Goal: Information Seeking & Learning: Learn about a topic

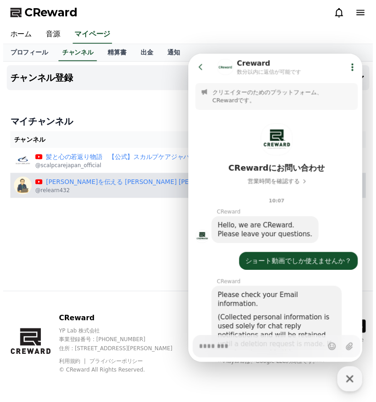
scroll to position [1216, 0]
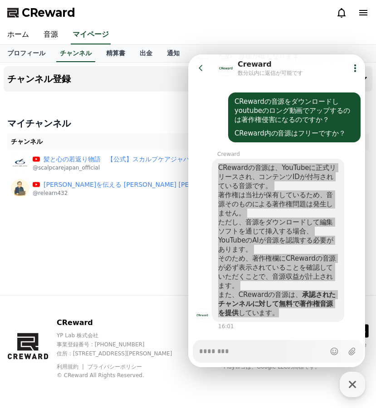
click at [158, 221] on div "チャンネル登録 マイチャンネル チャンネル 承認 ステータス 髪と心の若返り物語　【公式】スカルプケアジャパン @scalpcarejapan_officia…" at bounding box center [188, 179] width 376 height 233
click at [353, 385] on icon "button" at bounding box center [352, 384] width 7 height 7
type textarea "*"
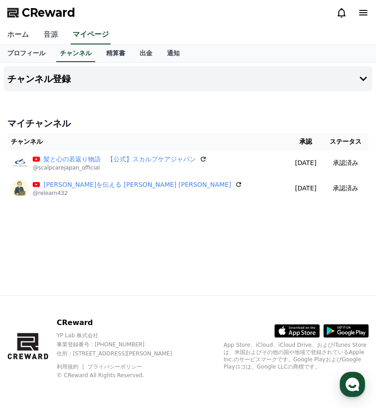
click at [53, 34] on link "音源" at bounding box center [50, 34] width 29 height 19
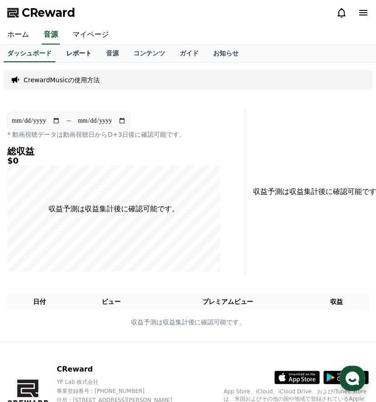
click at [77, 53] on link "レポート" at bounding box center [79, 53] width 40 height 17
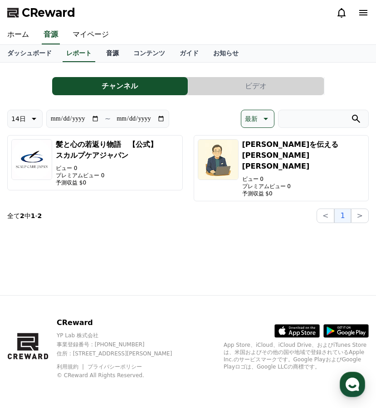
click at [118, 54] on link "音源" at bounding box center [112, 53] width 27 height 17
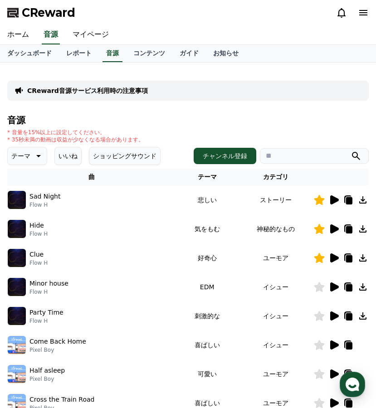
click at [41, 159] on icon at bounding box center [37, 156] width 11 height 11
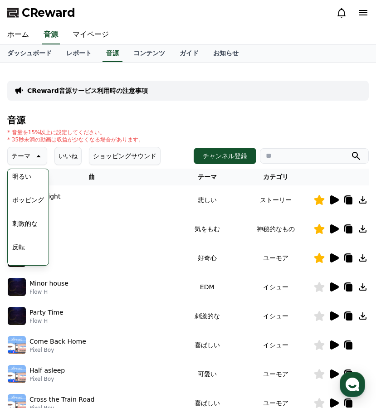
scroll to position [168, 0]
click at [33, 204] on button "雄壮な" at bounding box center [22, 201] width 26 height 20
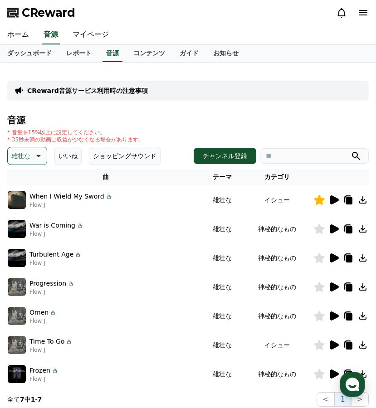
click at [331, 230] on icon at bounding box center [334, 229] width 9 height 9
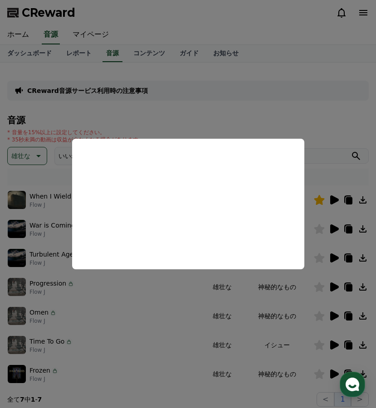
click at [333, 245] on button "close modal" at bounding box center [188, 204] width 376 height 408
click at [334, 260] on icon at bounding box center [334, 258] width 9 height 9
click at [335, 285] on button "close modal" at bounding box center [188, 204] width 376 height 408
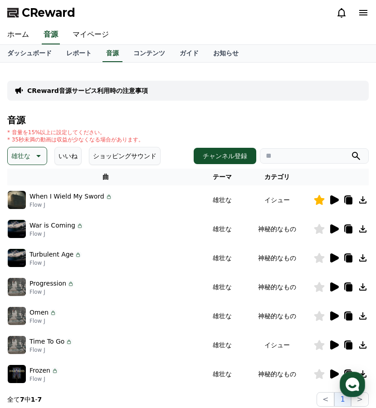
click at [335, 285] on icon at bounding box center [334, 287] width 9 height 9
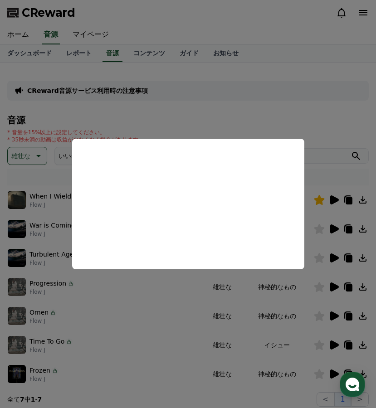
click at [334, 289] on button "close modal" at bounding box center [188, 204] width 376 height 408
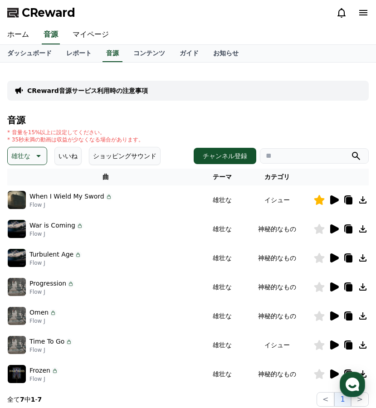
click at [334, 289] on icon at bounding box center [334, 287] width 9 height 9
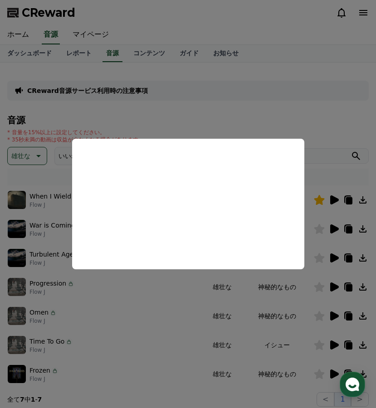
click at [333, 317] on button "close modal" at bounding box center [188, 204] width 376 height 408
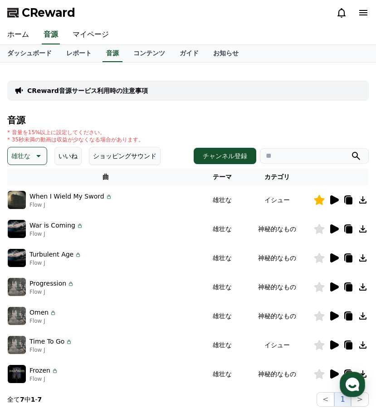
click at [333, 317] on icon at bounding box center [334, 316] width 9 height 9
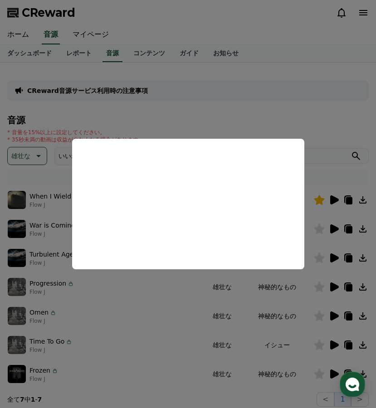
click at [334, 346] on button "close modal" at bounding box center [188, 204] width 376 height 408
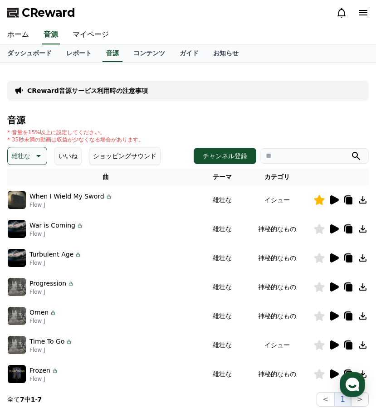
click at [21, 157] on p "雄壮な" at bounding box center [20, 156] width 19 height 13
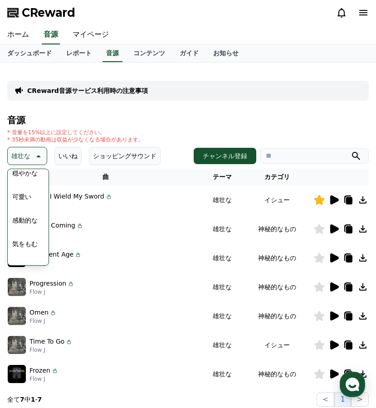
scroll to position [357, 0]
click at [25, 221] on button "感動的な" at bounding box center [25, 224] width 33 height 20
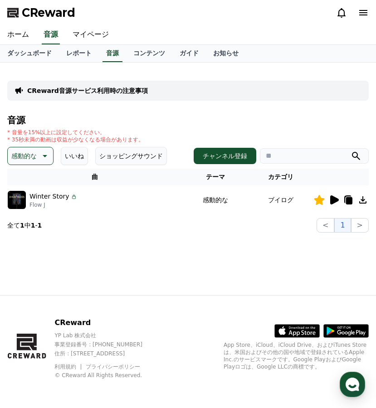
click at [80, 155] on button "いいね" at bounding box center [74, 156] width 27 height 18
click at [78, 156] on button "いいね" at bounding box center [74, 156] width 27 height 18
click at [113, 156] on button "ショッピングサウンド" at bounding box center [131, 156] width 72 height 18
click at [80, 157] on button "いいね" at bounding box center [74, 156] width 27 height 18
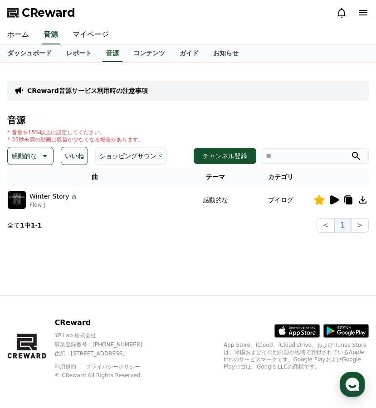
click at [49, 155] on button "感動的な" at bounding box center [30, 156] width 46 height 18
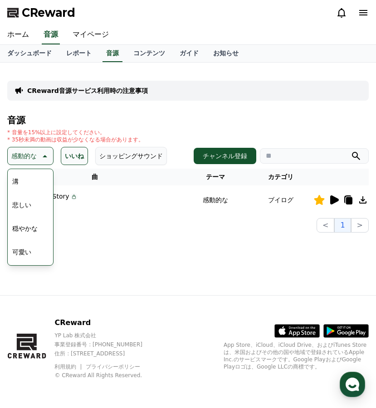
scroll to position [303, 0]
click at [15, 182] on button "溝" at bounding box center [16, 184] width 14 height 20
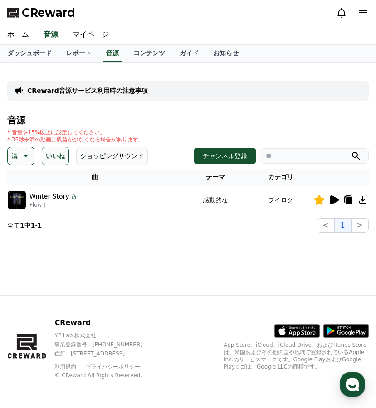
click at [64, 153] on button "いいね" at bounding box center [55, 156] width 27 height 18
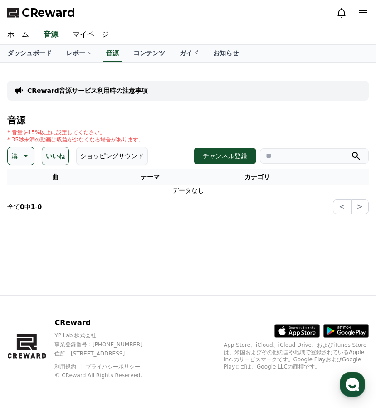
click at [21, 155] on icon at bounding box center [25, 156] width 11 height 11
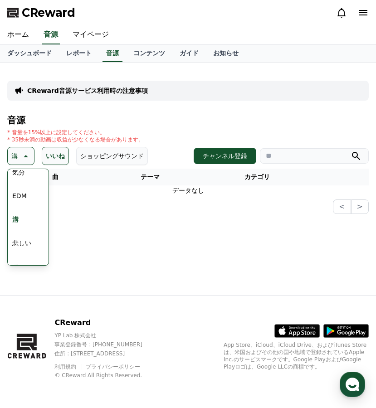
scroll to position [264, 0]
click at [21, 198] on button "EDM" at bounding box center [20, 200] width 22 height 20
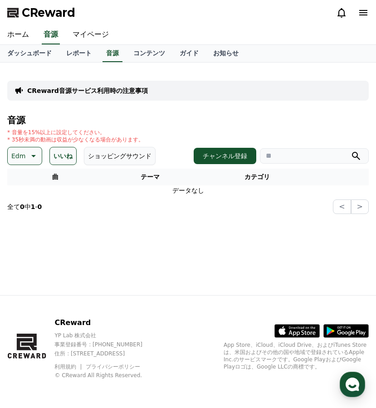
click at [35, 160] on icon at bounding box center [32, 156] width 11 height 11
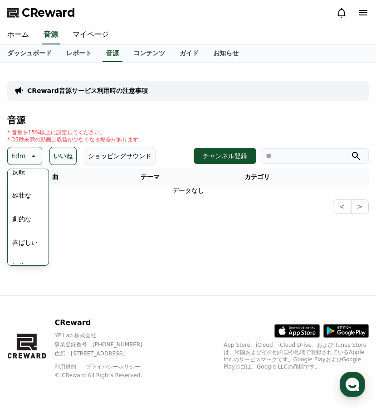
scroll to position [202, 0]
click at [28, 215] on button "喜ばしい" at bounding box center [25, 214] width 33 height 20
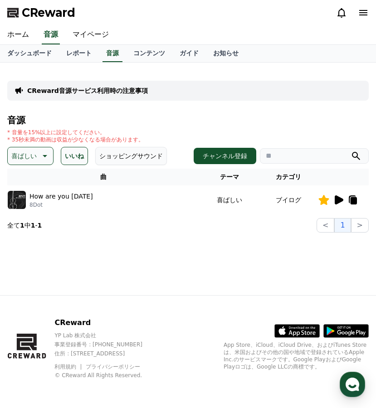
click at [342, 199] on icon at bounding box center [339, 200] width 9 height 9
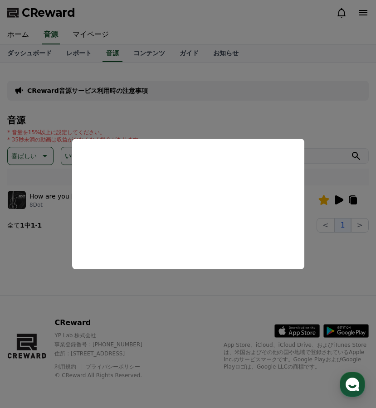
click at [184, 294] on button "close modal" at bounding box center [188, 204] width 376 height 408
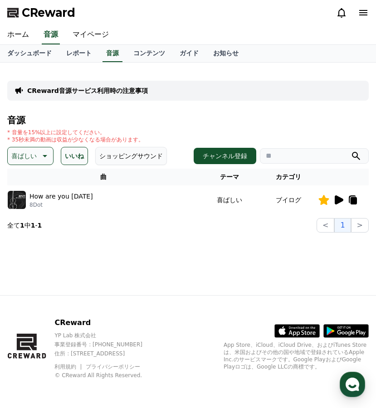
click at [79, 156] on button "いいね" at bounding box center [74, 156] width 27 height 18
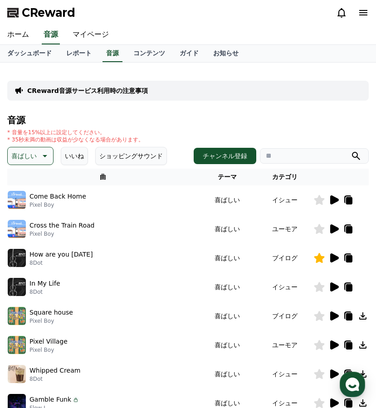
click at [23, 154] on p "喜ばしい" at bounding box center [23, 156] width 25 height 13
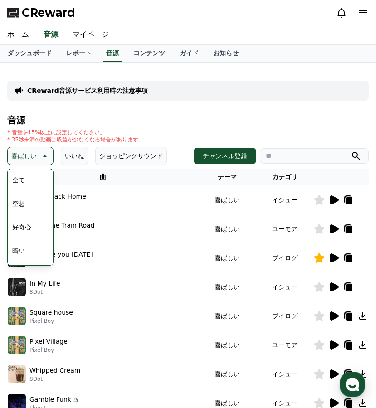
scroll to position [374, 0]
click at [24, 252] on button "喜劇的な" at bounding box center [25, 255] width 33 height 20
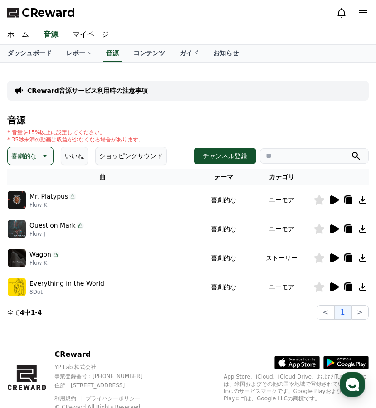
click at [32, 159] on p "喜劇的な" at bounding box center [23, 156] width 25 height 13
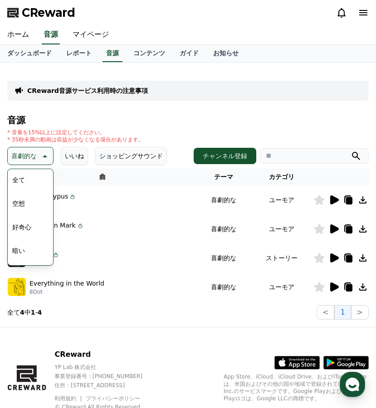
click at [26, 223] on button "好奇心" at bounding box center [22, 227] width 26 height 20
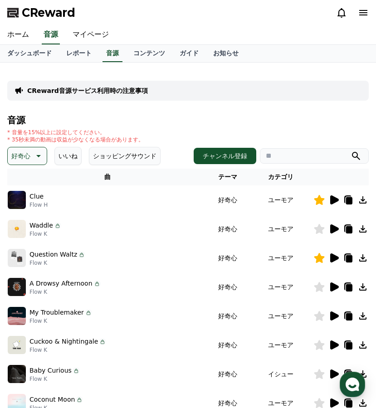
click at [333, 288] on icon at bounding box center [334, 287] width 9 height 9
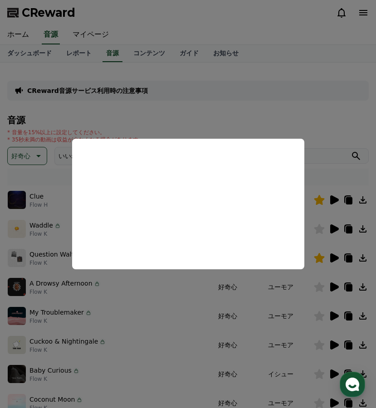
click at [333, 284] on button "close modal" at bounding box center [188, 204] width 376 height 408
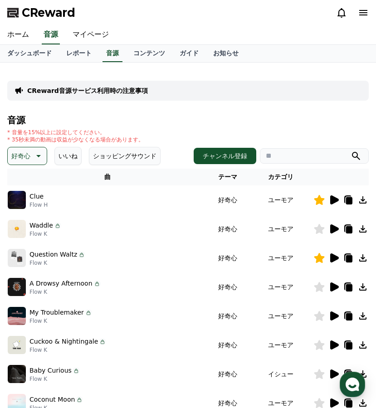
click at [334, 313] on icon at bounding box center [334, 316] width 9 height 9
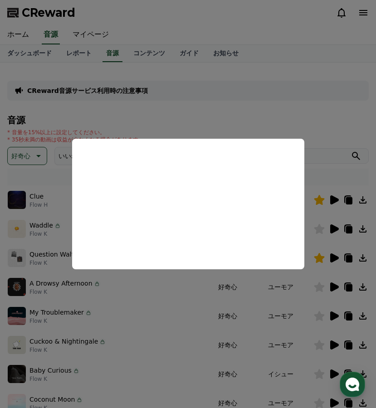
click at [332, 346] on button "close modal" at bounding box center [188, 204] width 376 height 408
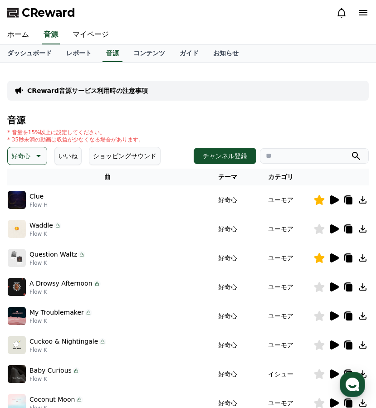
click at [338, 321] on icon at bounding box center [333, 316] width 11 height 11
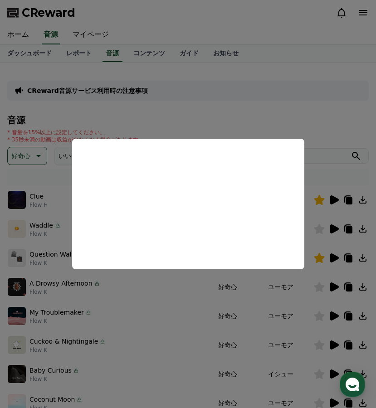
click at [318, 318] on button "close modal" at bounding box center [188, 204] width 376 height 408
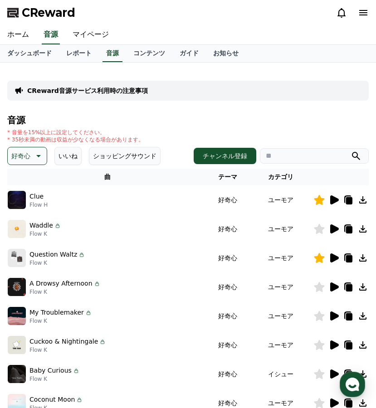
click at [318, 318] on icon at bounding box center [319, 316] width 10 height 10
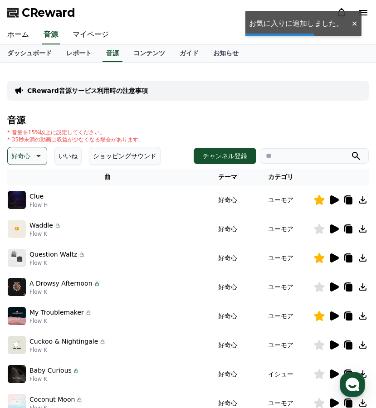
click at [337, 348] on icon at bounding box center [333, 345] width 11 height 11
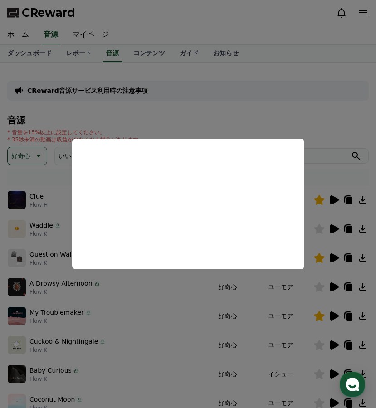
click at [328, 360] on button "close modal" at bounding box center [188, 204] width 376 height 408
click at [338, 374] on icon at bounding box center [334, 374] width 9 height 9
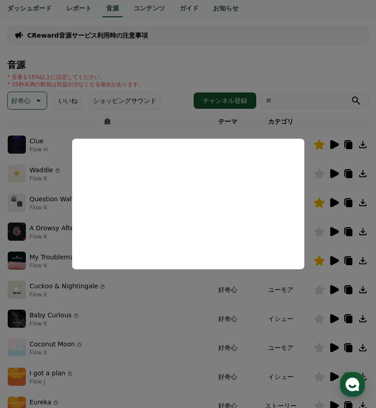
scroll to position [64, 0]
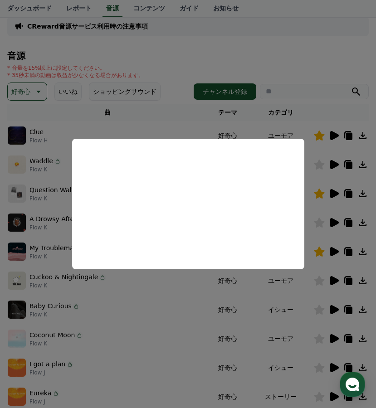
click at [329, 309] on button "close modal" at bounding box center [188, 204] width 376 height 408
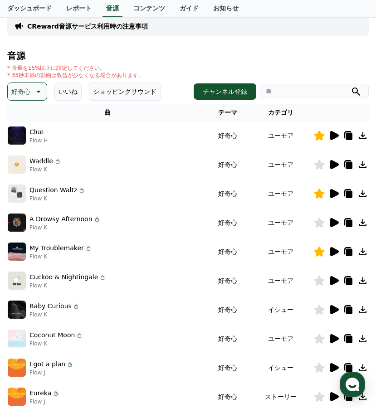
click at [332, 309] on icon at bounding box center [334, 309] width 9 height 9
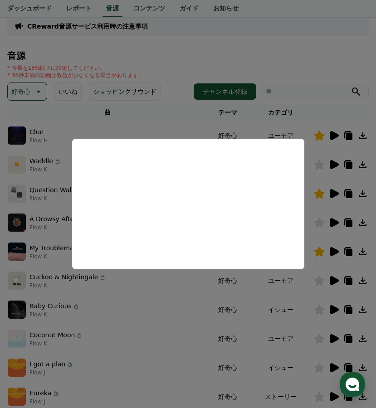
scroll to position [93, 0]
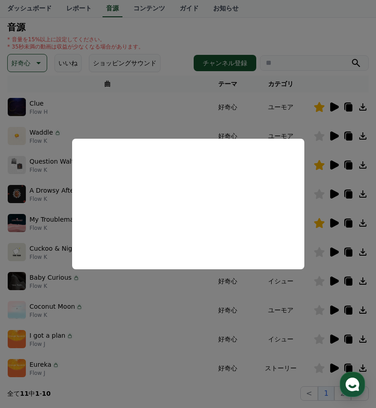
click at [333, 337] on button "close modal" at bounding box center [188, 204] width 376 height 408
click at [333, 337] on icon at bounding box center [334, 339] width 9 height 9
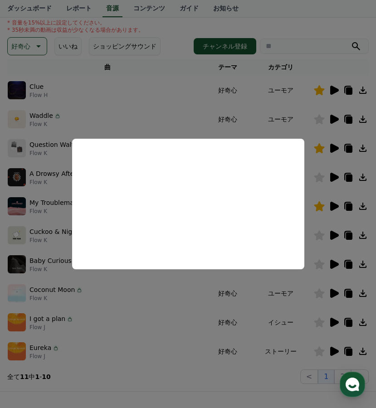
scroll to position [118, 0]
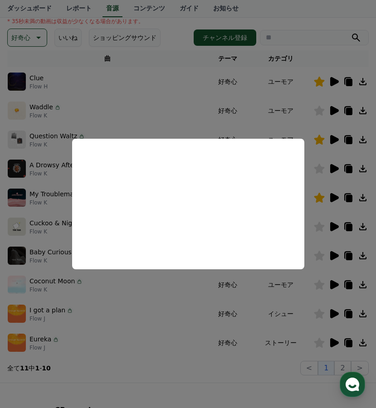
click at [332, 342] on button "close modal" at bounding box center [188, 204] width 376 height 408
click at [332, 342] on icon at bounding box center [334, 342] width 9 height 9
click at [323, 339] on button "close modal" at bounding box center [188, 204] width 376 height 408
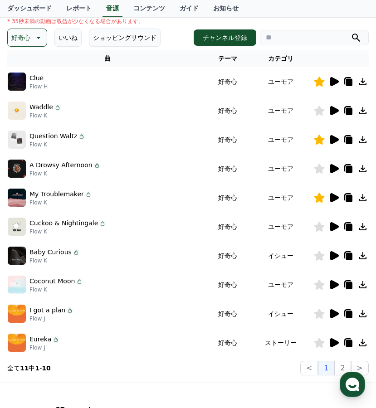
click at [321, 344] on icon at bounding box center [319, 343] width 10 height 10
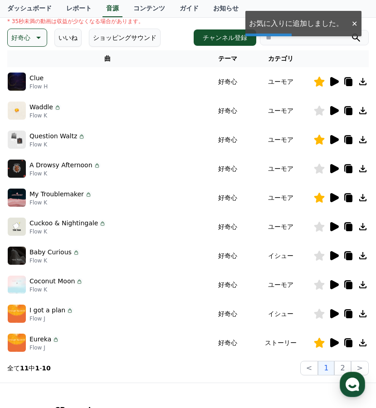
click at [335, 311] on icon at bounding box center [334, 313] width 9 height 9
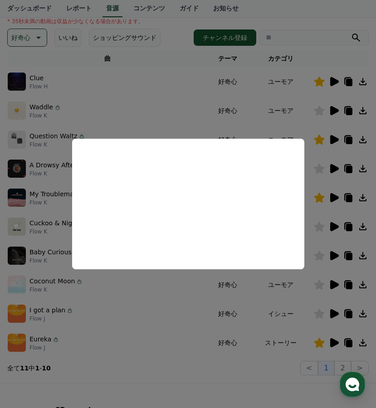
click at [335, 311] on button "close modal" at bounding box center [188, 204] width 376 height 408
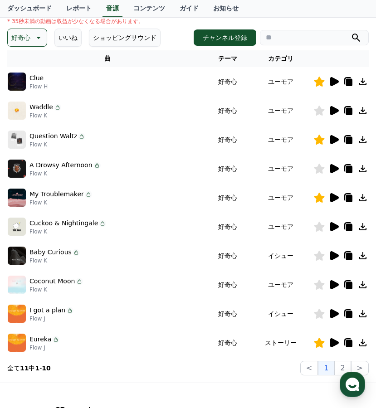
click at [335, 311] on icon at bounding box center [334, 313] width 9 height 9
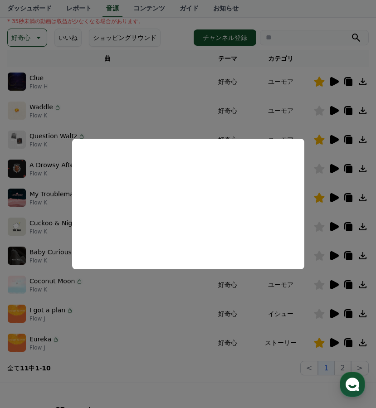
click at [324, 326] on button "close modal" at bounding box center [188, 204] width 376 height 408
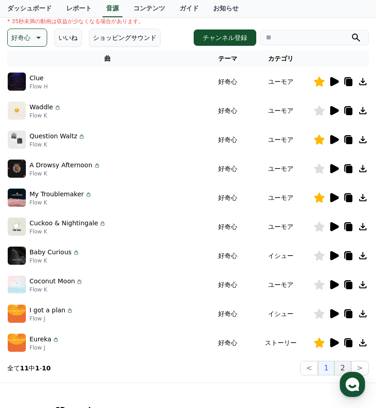
click at [349, 363] on button "2" at bounding box center [342, 368] width 16 height 15
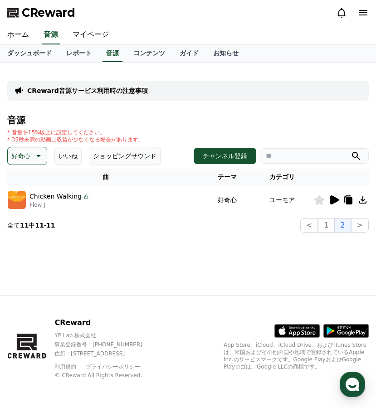
click at [333, 196] on icon at bounding box center [334, 200] width 9 height 9
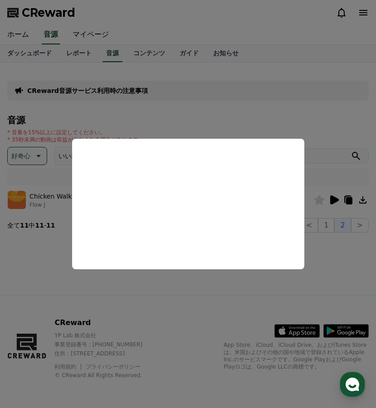
click at [166, 287] on button "close modal" at bounding box center [188, 204] width 376 height 408
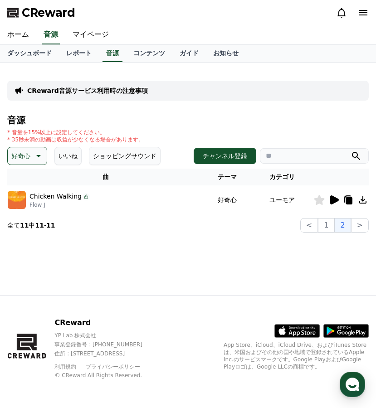
click at [34, 162] on button "好奇心" at bounding box center [27, 156] width 40 height 18
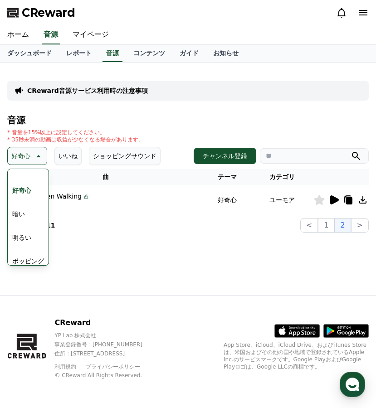
scroll to position [45, 0]
click at [21, 234] on button "明るい" at bounding box center [22, 230] width 26 height 20
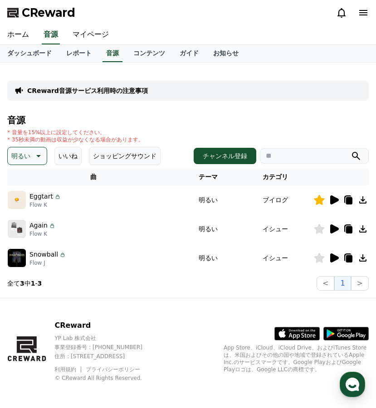
click at [333, 225] on icon at bounding box center [334, 229] width 9 height 9
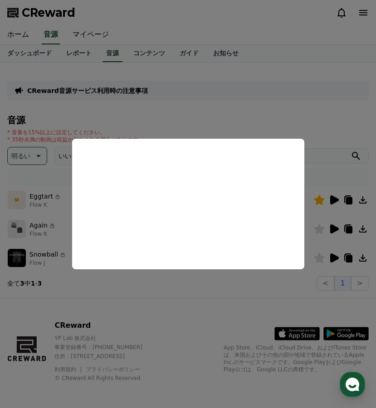
click at [337, 257] on button "close modal" at bounding box center [188, 204] width 376 height 408
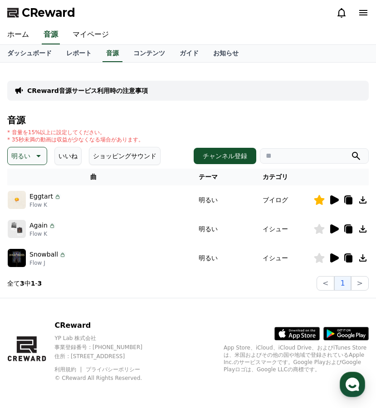
click at [337, 257] on icon at bounding box center [334, 258] width 9 height 9
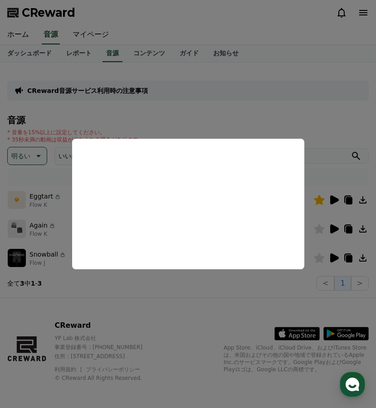
click at [59, 177] on button "close modal" at bounding box center [188, 204] width 376 height 408
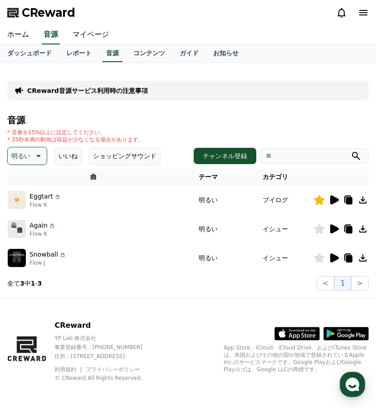
click at [31, 156] on button "明るい" at bounding box center [27, 156] width 40 height 18
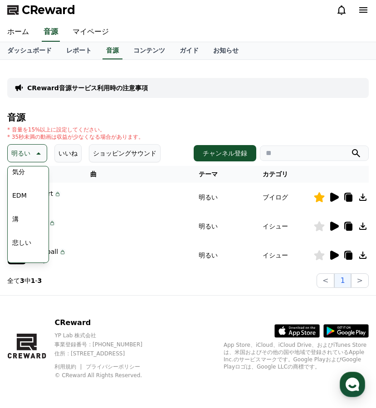
scroll to position [261, 0]
click at [25, 200] on button "EDM" at bounding box center [20, 200] width 22 height 20
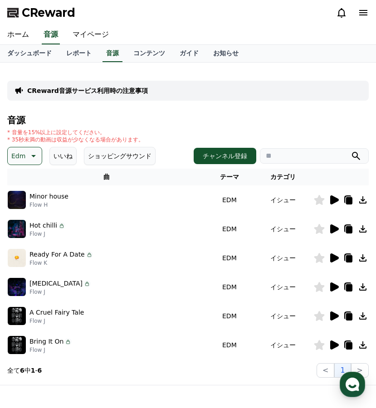
click at [333, 202] on icon at bounding box center [334, 200] width 9 height 9
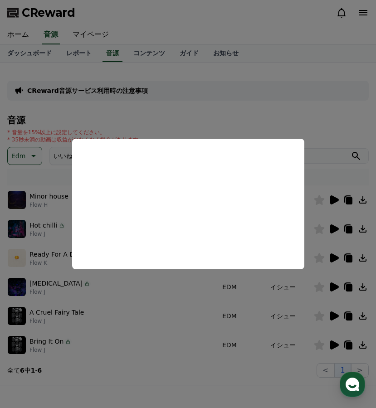
click at [328, 232] on button "close modal" at bounding box center [188, 204] width 376 height 408
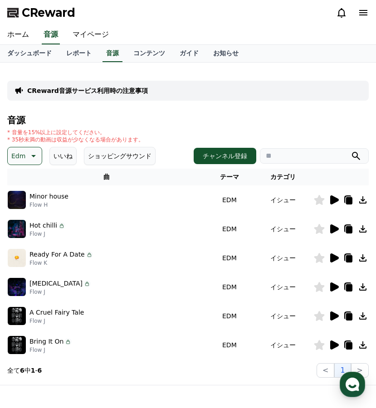
click at [329, 228] on icon at bounding box center [333, 229] width 11 height 11
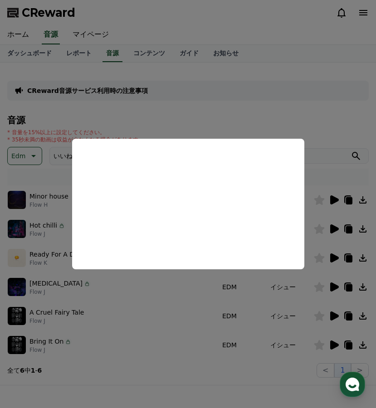
click at [338, 259] on button "close modal" at bounding box center [188, 204] width 376 height 408
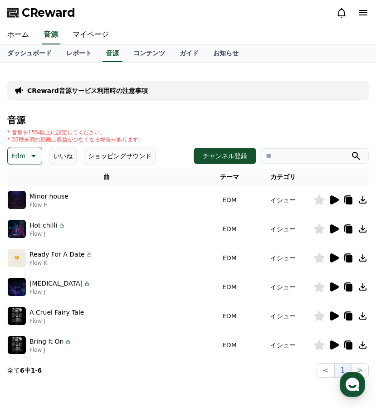
click at [334, 258] on icon at bounding box center [334, 258] width 9 height 9
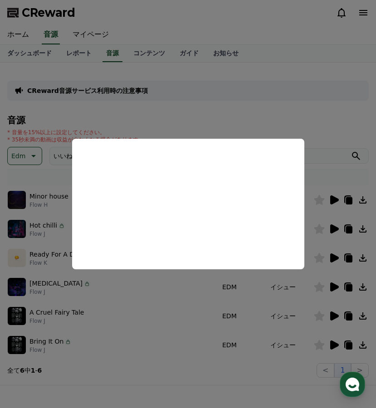
click at [333, 290] on button "close modal" at bounding box center [188, 204] width 376 height 408
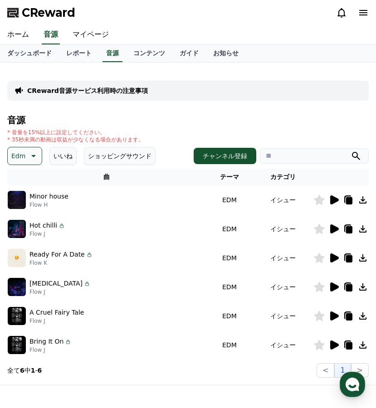
click at [333, 290] on icon at bounding box center [334, 287] width 9 height 9
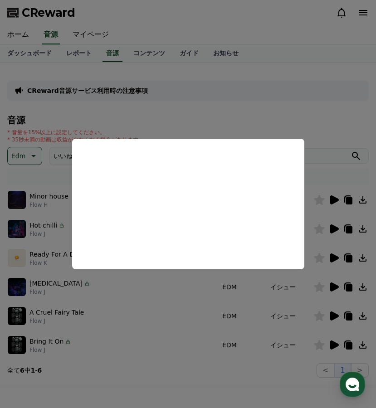
click at [332, 316] on button "close modal" at bounding box center [188, 204] width 376 height 408
click at [332, 316] on icon at bounding box center [334, 316] width 9 height 9
click at [335, 350] on button "close modal" at bounding box center [188, 204] width 376 height 408
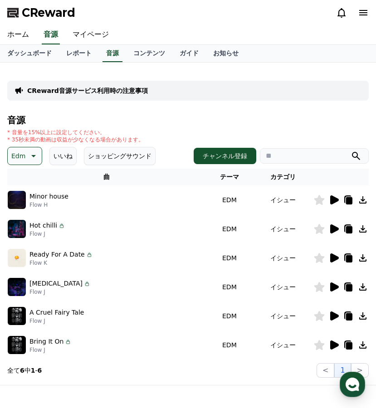
click at [335, 343] on icon at bounding box center [334, 345] width 9 height 9
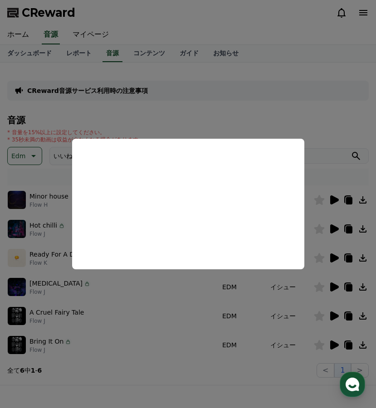
click at [41, 156] on button "close modal" at bounding box center [188, 204] width 376 height 408
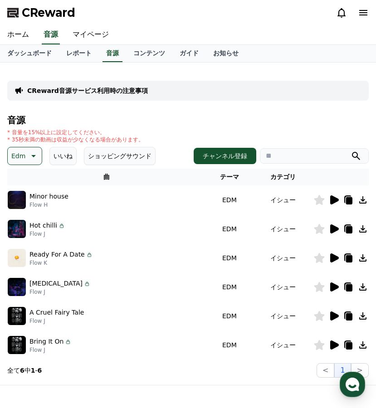
click at [33, 155] on icon at bounding box center [32, 156] width 11 height 11
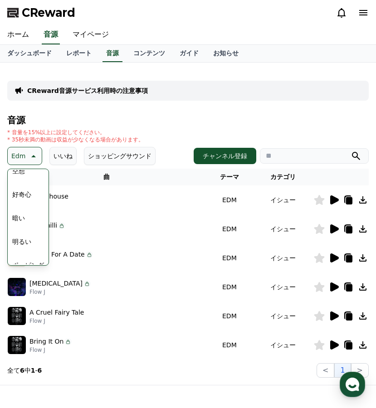
scroll to position [78, 0]
click at [25, 197] on button "明るい" at bounding box center [22, 197] width 26 height 20
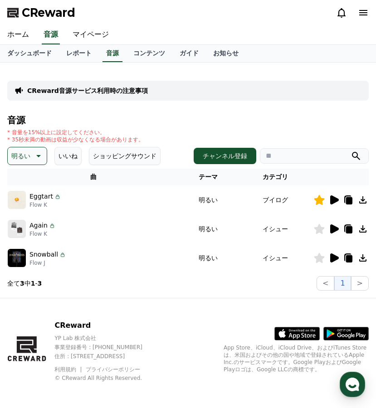
click at [330, 227] on icon at bounding box center [334, 229] width 9 height 9
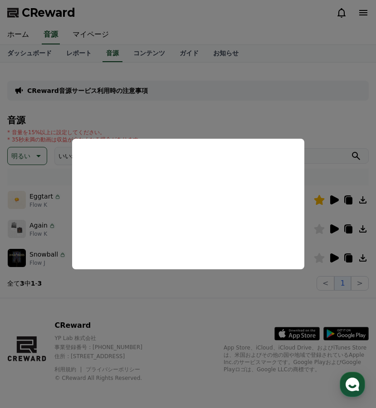
click at [338, 255] on button "close modal" at bounding box center [188, 204] width 376 height 408
click at [335, 255] on icon at bounding box center [334, 258] width 9 height 9
click at [152, 287] on button "close modal" at bounding box center [188, 204] width 376 height 408
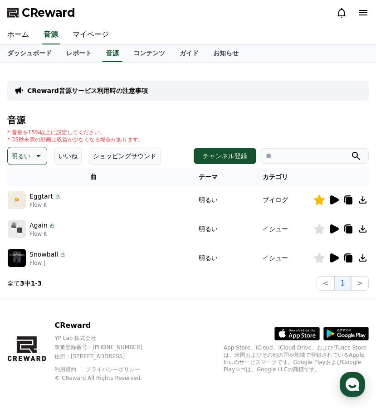
click at [34, 152] on icon at bounding box center [37, 156] width 11 height 11
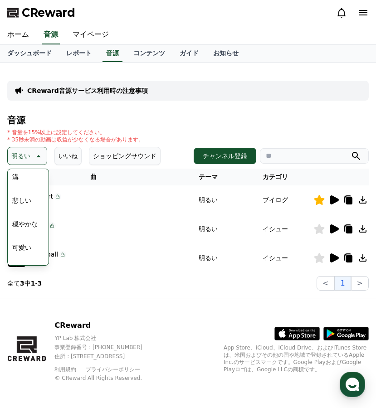
scroll to position [318, 0]
click at [31, 211] on button "穏やかな" at bounding box center [25, 216] width 33 height 20
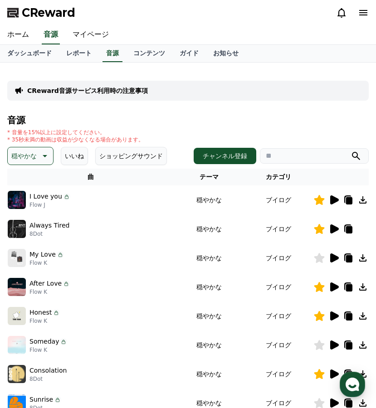
click at [335, 257] on icon at bounding box center [334, 258] width 9 height 9
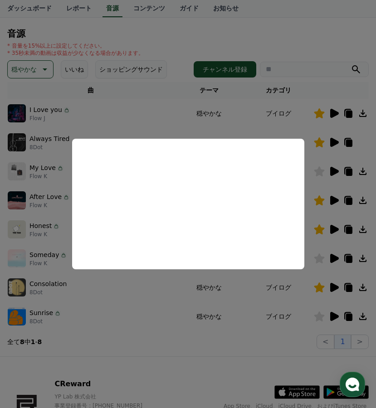
scroll to position [88, 0]
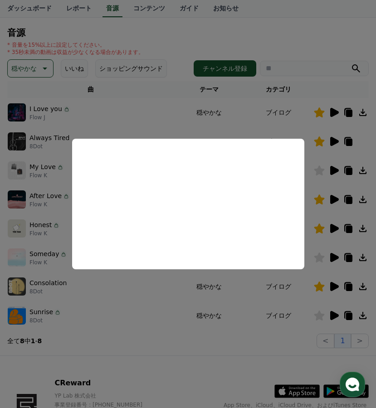
click at [333, 318] on button "close modal" at bounding box center [188, 204] width 376 height 408
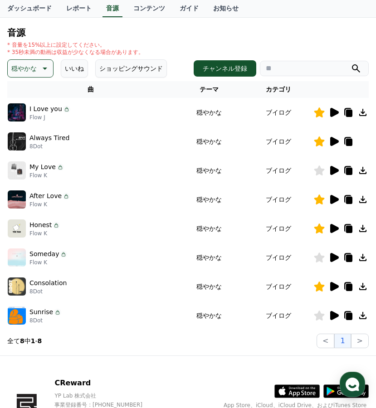
click at [334, 317] on icon at bounding box center [334, 315] width 9 height 9
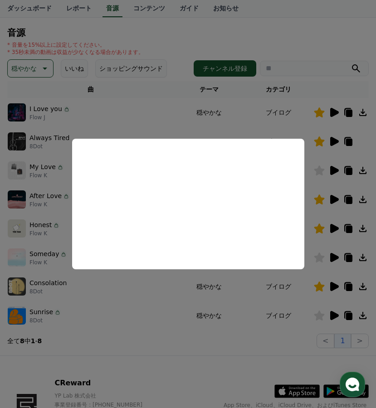
click at [137, 336] on button "close modal" at bounding box center [188, 204] width 376 height 408
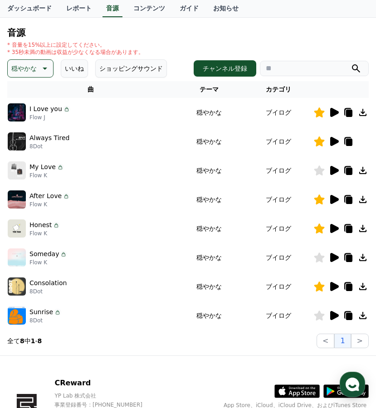
click at [45, 74] on button "穏やかな" at bounding box center [30, 68] width 46 height 18
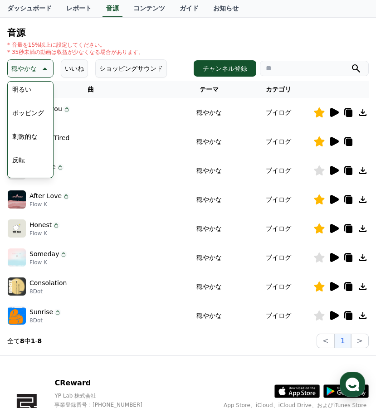
scroll to position [98, 0]
click at [34, 108] on button "ポッピング" at bounding box center [28, 113] width 39 height 20
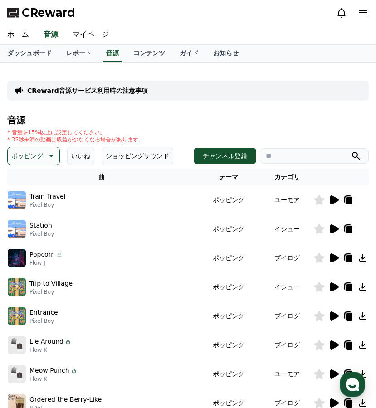
click at [338, 205] on icon at bounding box center [333, 200] width 11 height 11
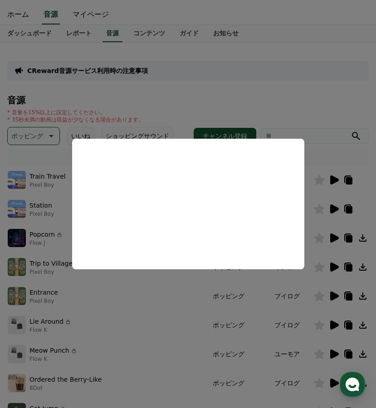
scroll to position [36, 0]
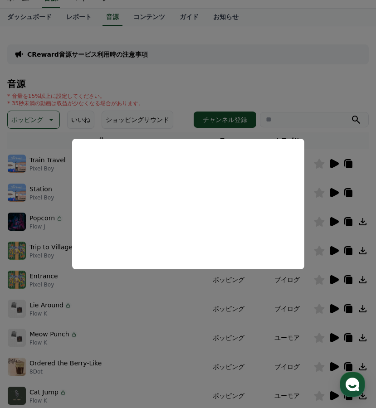
click at [333, 306] on button "close modal" at bounding box center [188, 204] width 376 height 408
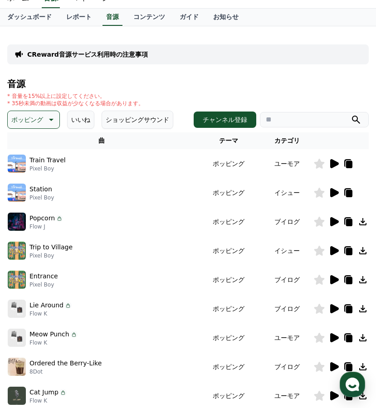
click at [333, 306] on icon at bounding box center [334, 308] width 9 height 9
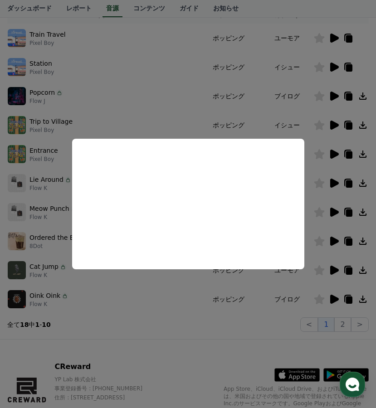
scroll to position [167, 0]
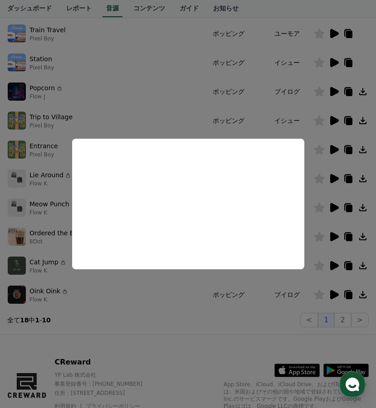
click at [206, 306] on button "close modal" at bounding box center [188, 204] width 376 height 408
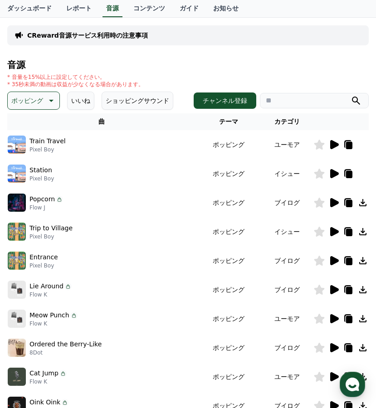
scroll to position [0, 0]
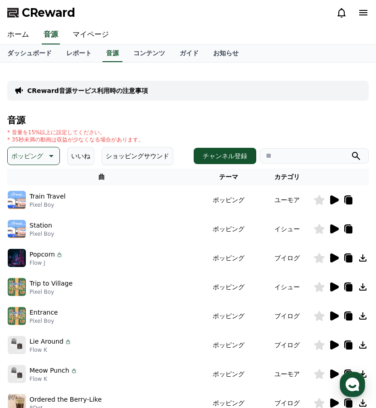
click at [42, 156] on p "ポッピング" at bounding box center [27, 156] width 32 height 13
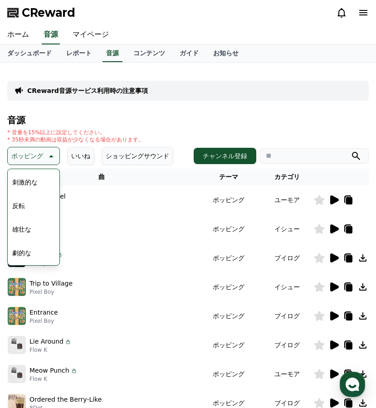
scroll to position [149, 0]
click at [29, 220] on button "雄壮な" at bounding box center [22, 220] width 26 height 20
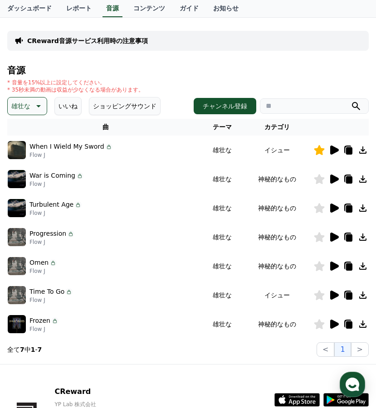
scroll to position [54, 0]
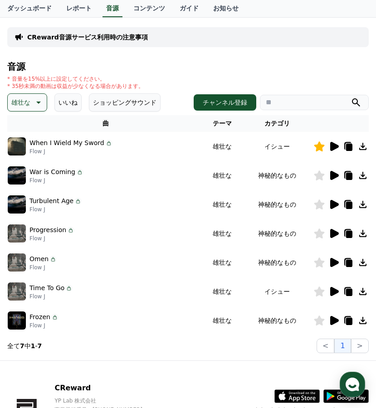
click at [334, 325] on icon at bounding box center [333, 320] width 11 height 11
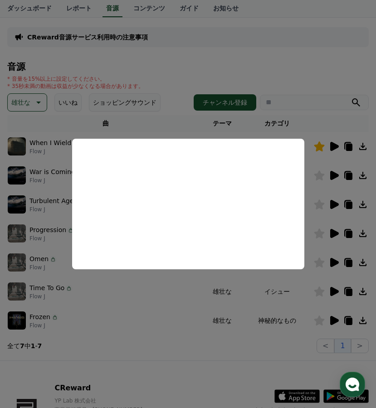
click at [338, 292] on button "close modal" at bounding box center [188, 204] width 376 height 408
click at [332, 289] on icon at bounding box center [334, 291] width 9 height 9
click at [338, 261] on button "close modal" at bounding box center [188, 204] width 376 height 408
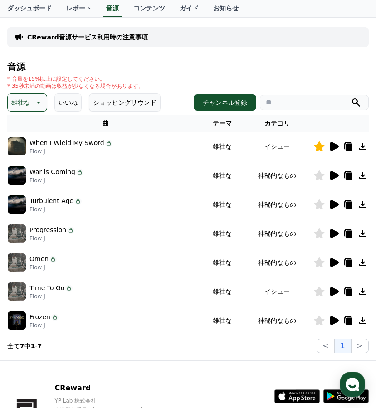
click at [337, 261] on icon at bounding box center [334, 262] width 9 height 9
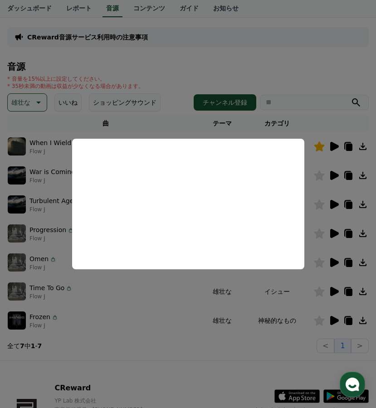
click at [322, 260] on button "close modal" at bounding box center [188, 204] width 376 height 408
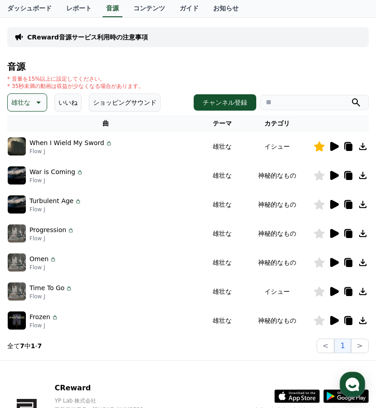
click at [332, 234] on icon at bounding box center [334, 233] width 9 height 9
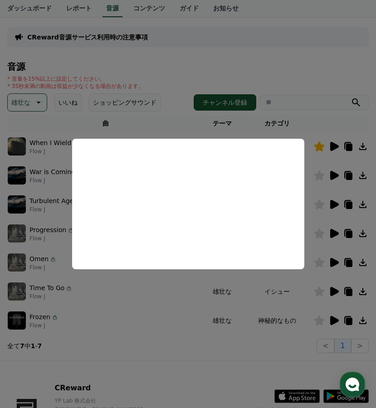
click at [131, 359] on button "close modal" at bounding box center [188, 204] width 376 height 408
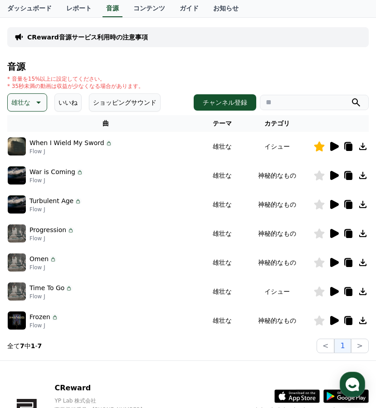
click at [324, 232] on icon at bounding box center [319, 234] width 10 height 10
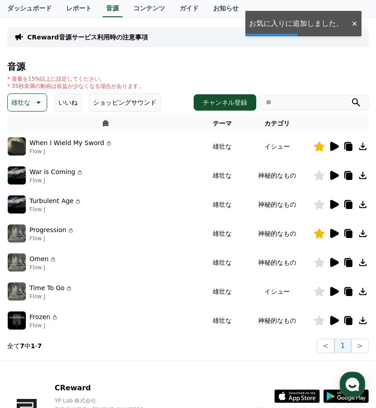
click at [334, 206] on icon at bounding box center [334, 204] width 9 height 9
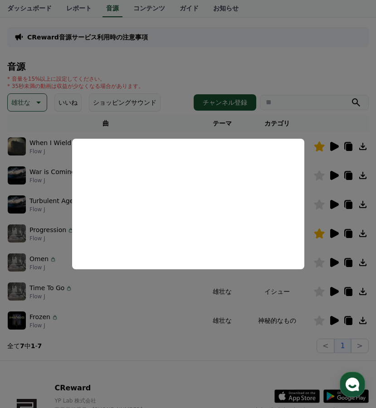
click at [334, 178] on button "close modal" at bounding box center [188, 204] width 376 height 408
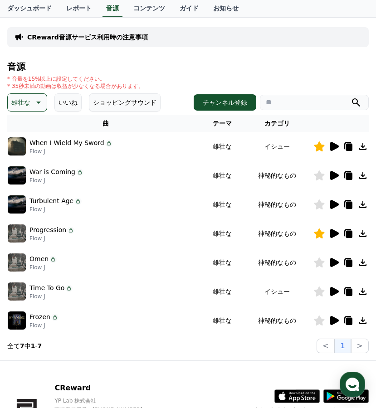
click at [334, 178] on icon at bounding box center [334, 175] width 9 height 9
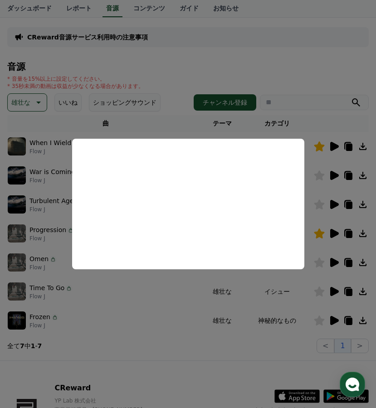
click at [186, 338] on button "close modal" at bounding box center [188, 204] width 376 height 408
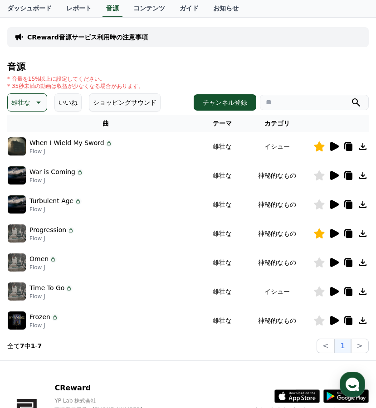
click at [41, 110] on button "雄壮な" at bounding box center [27, 102] width 40 height 18
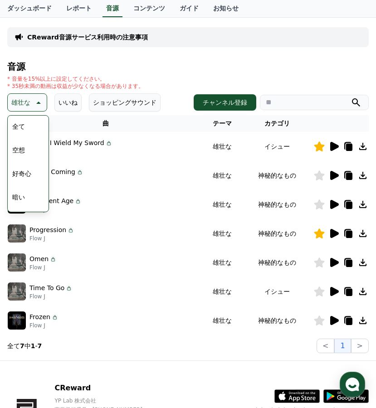
scroll to position [374, 0]
click at [29, 150] on button "感動的な" at bounding box center [25, 154] width 33 height 20
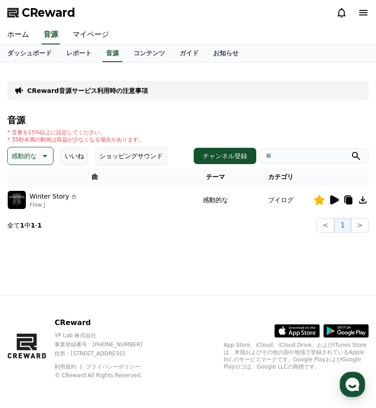
click at [37, 155] on button "感動的な" at bounding box center [30, 156] width 46 height 18
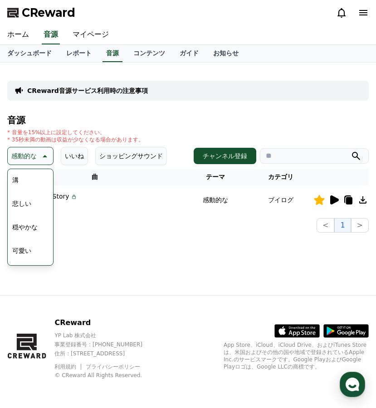
scroll to position [305, 0]
click at [30, 203] on button "悲しい" at bounding box center [22, 206] width 26 height 20
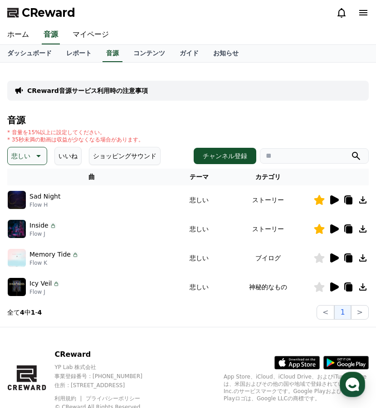
click at [338, 257] on icon at bounding box center [334, 258] width 9 height 9
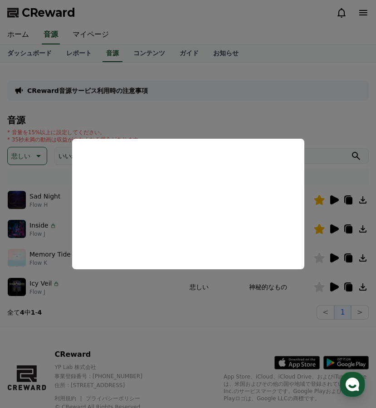
click at [270, 298] on button "close modal" at bounding box center [188, 204] width 376 height 408
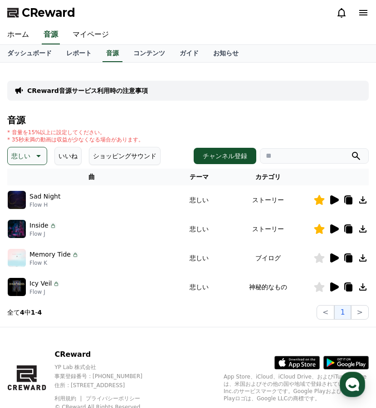
click at [316, 260] on icon at bounding box center [319, 258] width 10 height 10
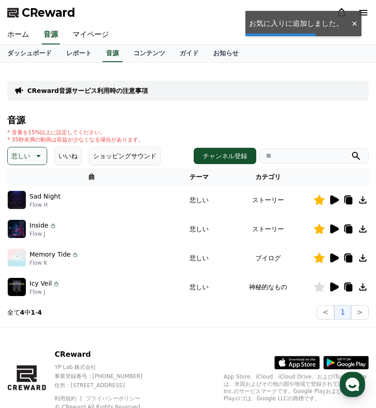
click at [335, 289] on icon at bounding box center [334, 287] width 9 height 9
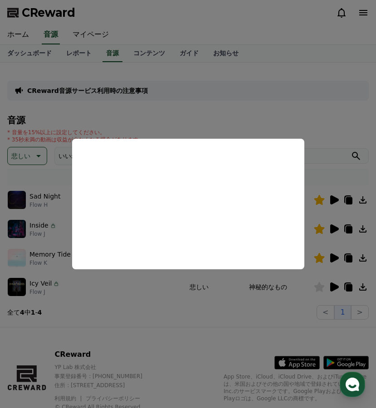
click at [235, 304] on button "close modal" at bounding box center [188, 204] width 376 height 408
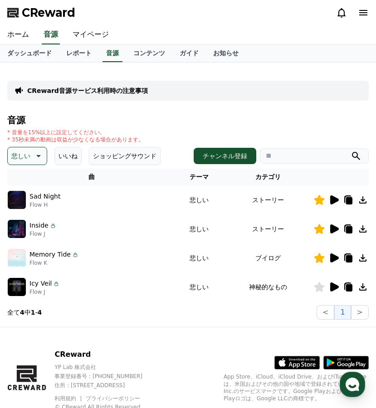
click at [37, 156] on icon at bounding box center [38, 156] width 5 height 2
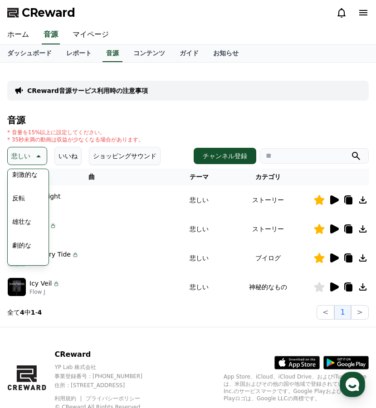
scroll to position [200, 0]
click at [22, 197] on button "劇的な" at bounding box center [22, 193] width 26 height 20
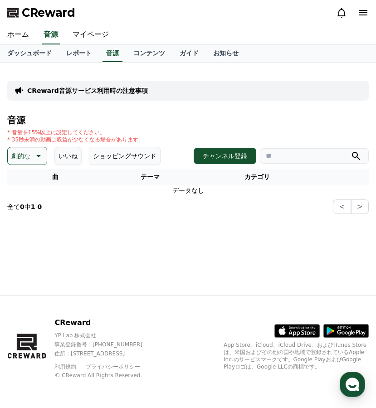
click at [21, 160] on p "劇的な" at bounding box center [20, 156] width 19 height 13
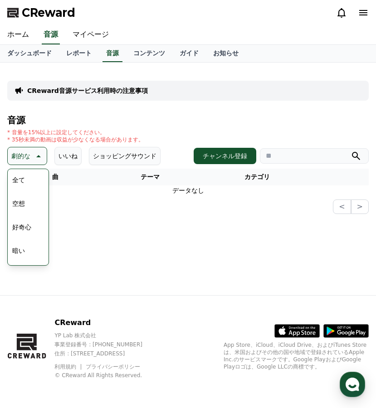
click at [23, 227] on button "好奇心" at bounding box center [22, 227] width 26 height 20
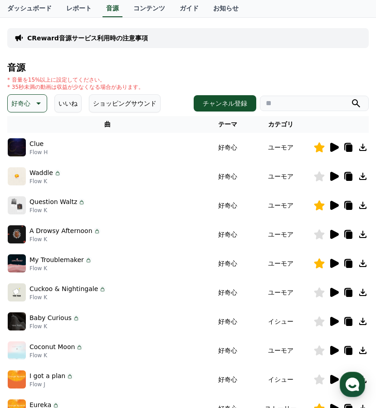
scroll to position [206, 0]
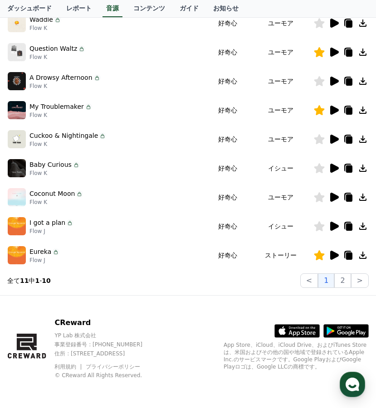
click at [331, 169] on icon at bounding box center [334, 168] width 9 height 9
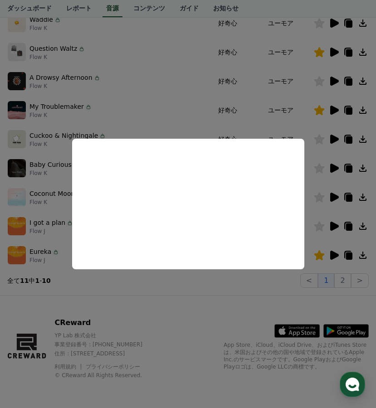
click at [152, 300] on button "close modal" at bounding box center [188, 204] width 376 height 408
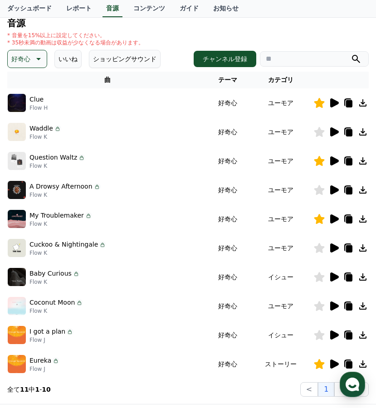
scroll to position [69, 0]
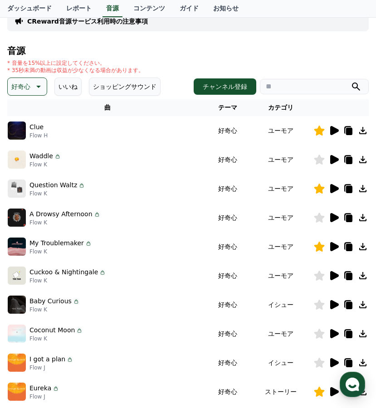
click at [21, 86] on p "好奇心" at bounding box center [20, 86] width 19 height 13
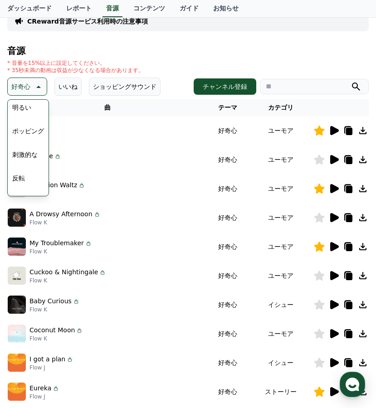
scroll to position [374, 0]
click at [29, 165] on button "気をもむ" at bounding box center [25, 162] width 33 height 20
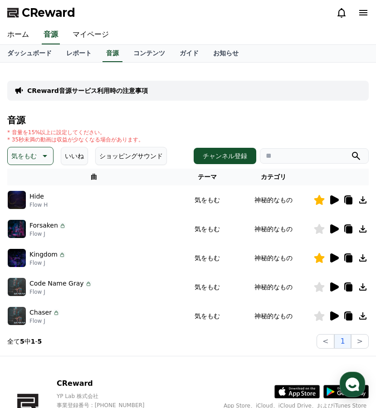
click at [336, 229] on icon at bounding box center [334, 229] width 9 height 9
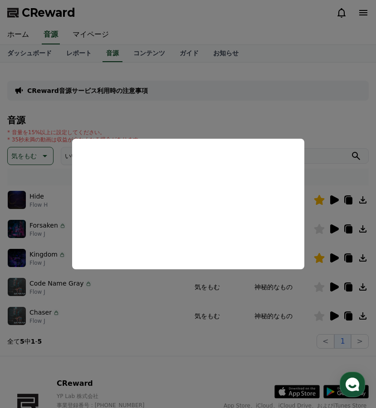
click at [331, 286] on button "close modal" at bounding box center [188, 204] width 376 height 408
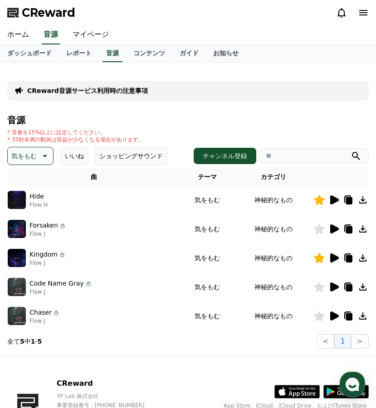
click at [333, 287] on icon at bounding box center [334, 287] width 9 height 9
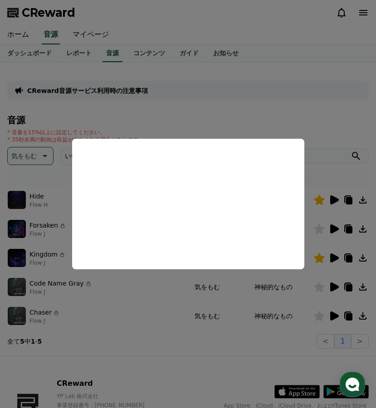
click at [334, 313] on button "close modal" at bounding box center [188, 204] width 376 height 408
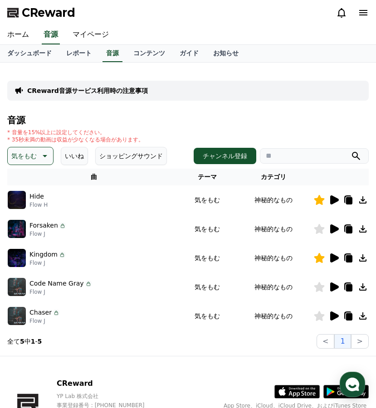
click at [334, 313] on icon at bounding box center [334, 316] width 9 height 9
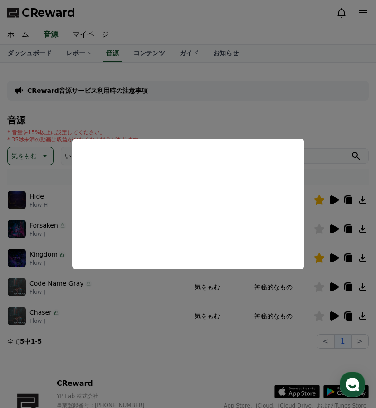
click at [211, 333] on button "close modal" at bounding box center [188, 204] width 376 height 408
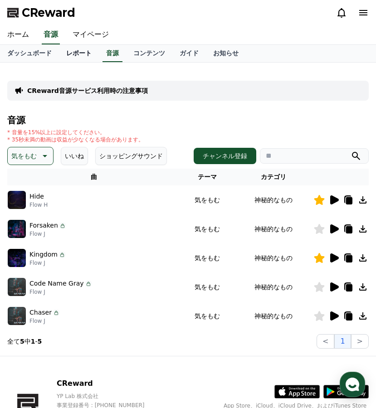
click at [79, 49] on link "レポート" at bounding box center [79, 53] width 40 height 17
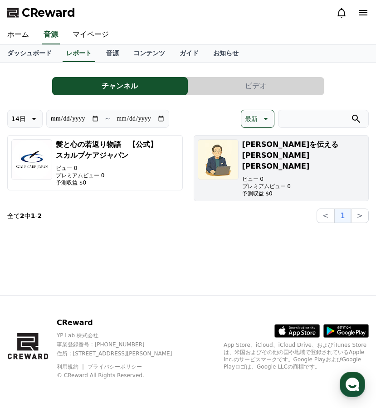
click at [224, 156] on img "button" at bounding box center [218, 159] width 41 height 41
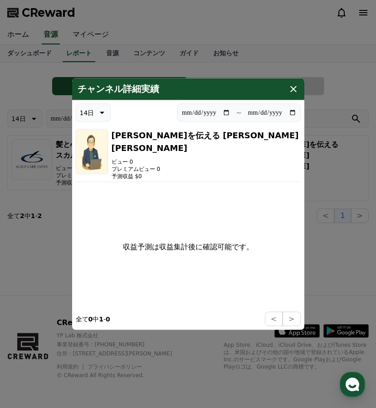
click at [294, 89] on icon "modal" at bounding box center [293, 89] width 6 height 6
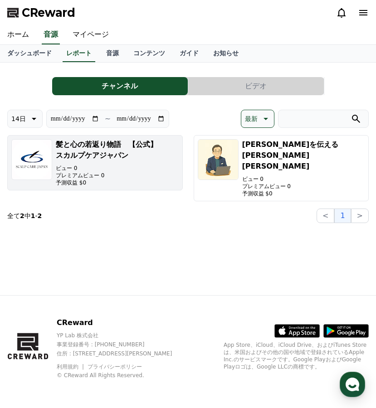
click at [92, 159] on h3 "髪と心の若返り物語　【公式】スカルプケアジャパン" at bounding box center [117, 150] width 123 height 22
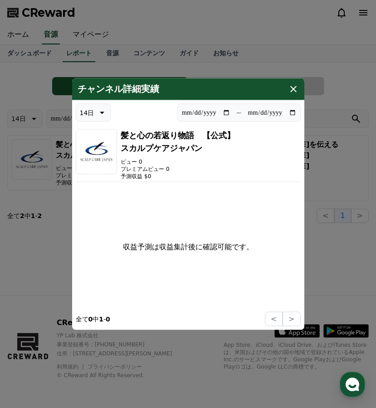
click at [294, 84] on icon "modal" at bounding box center [293, 89] width 11 height 11
